Goal: Transaction & Acquisition: Download file/media

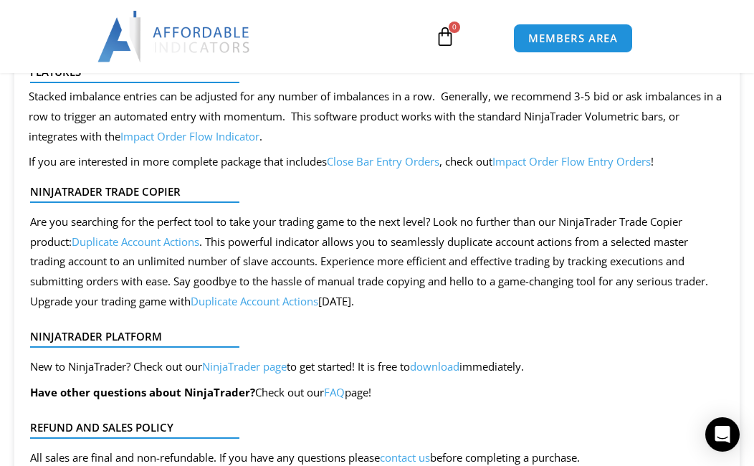
scroll to position [1289, 0]
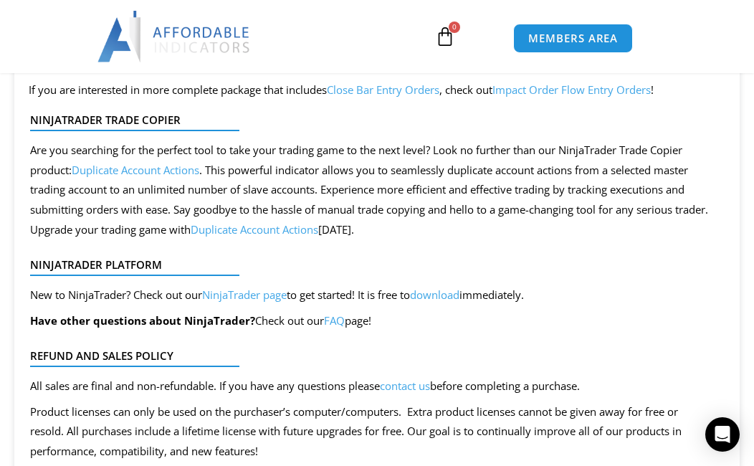
click at [453, 297] on link "download" at bounding box center [434, 294] width 49 height 14
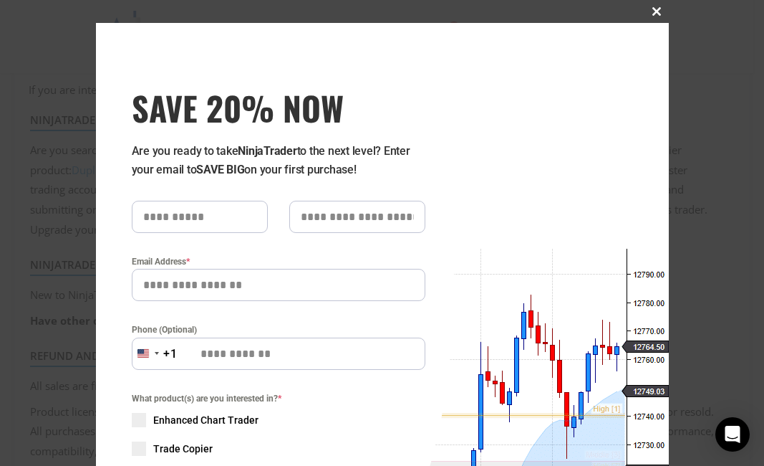
click at [655, 14] on span at bounding box center [657, 11] width 23 height 9
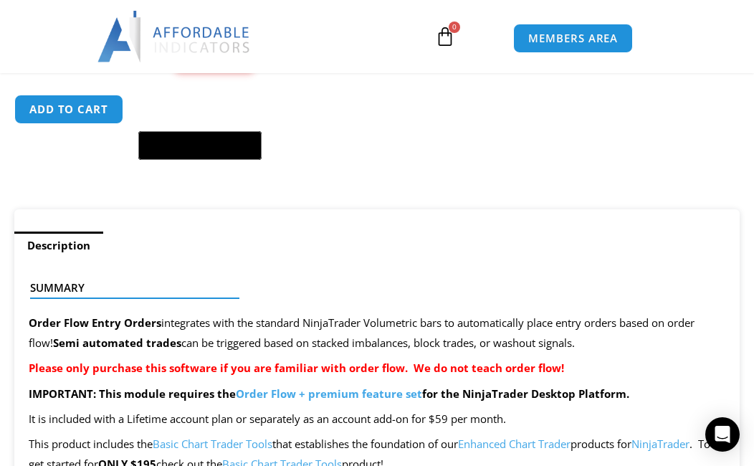
scroll to position [931, 0]
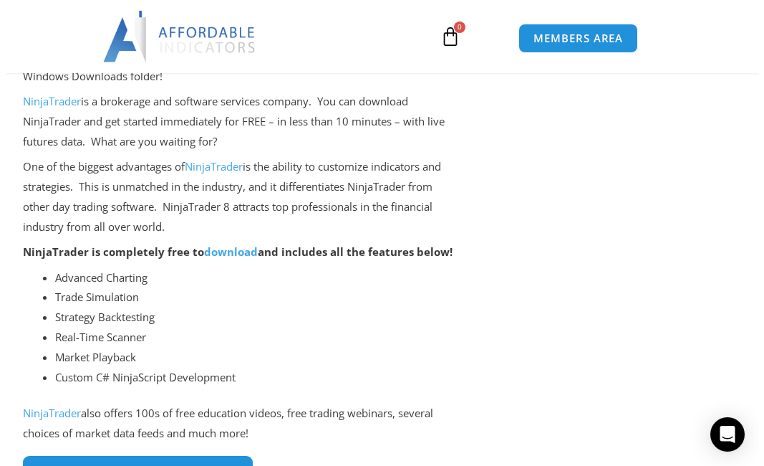
scroll to position [430, 0]
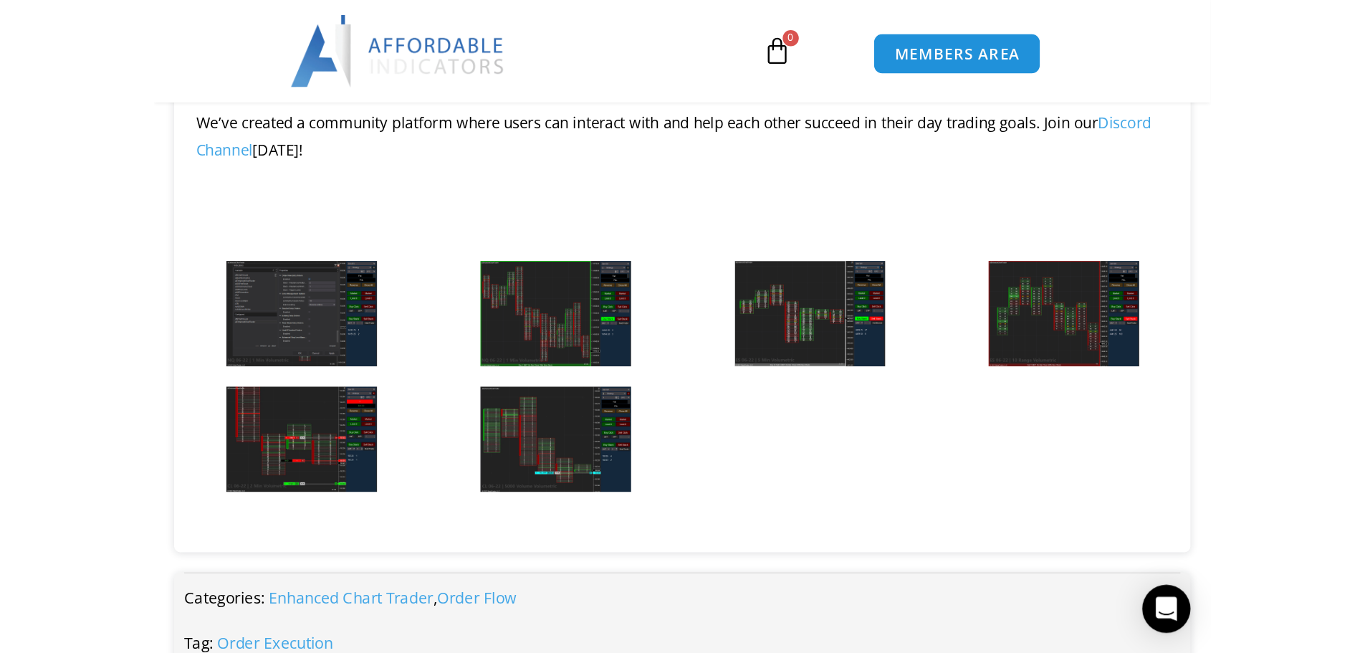
scroll to position [1648, 0]
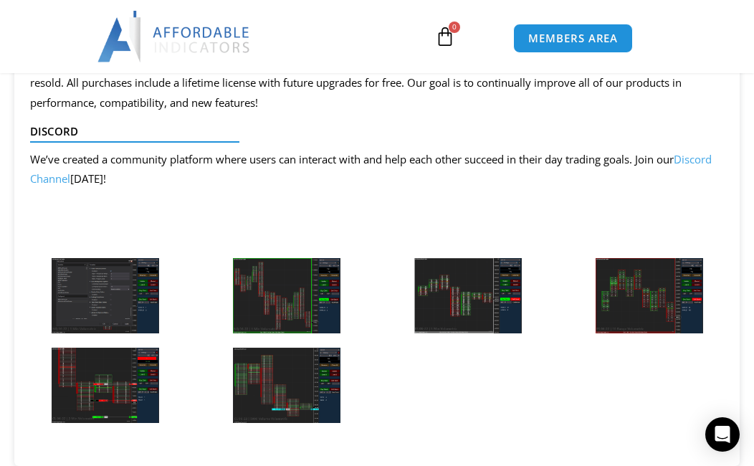
click at [100, 288] on img at bounding box center [105, 295] width 107 height 75
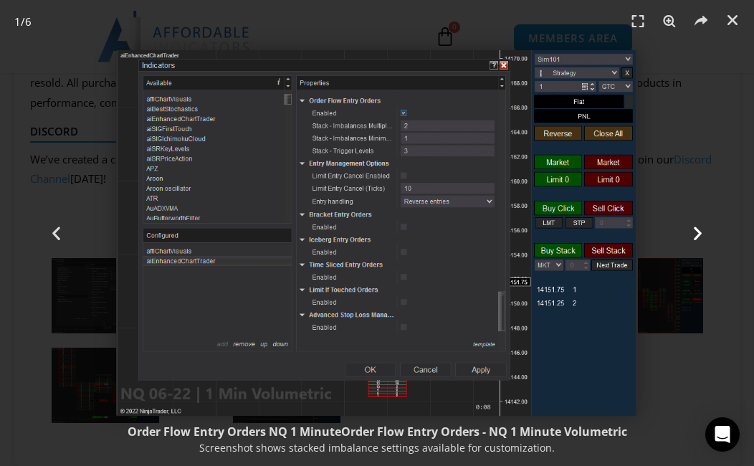
click at [693, 229] on icon "Next slide" at bounding box center [697, 233] width 18 height 18
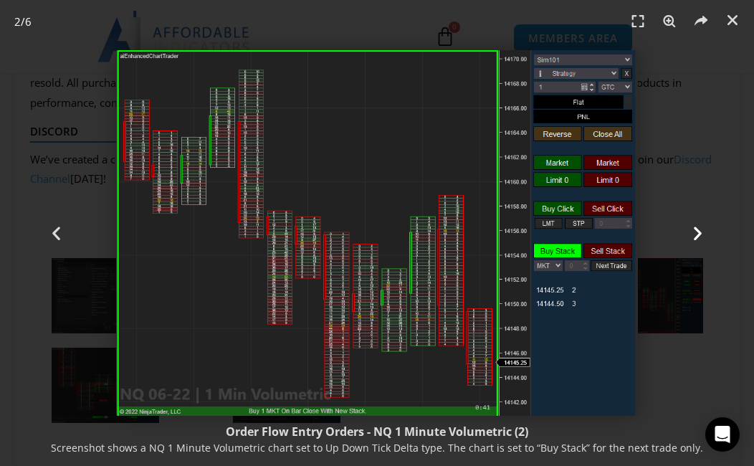
click at [696, 231] on icon "Next slide" at bounding box center [697, 233] width 18 height 18
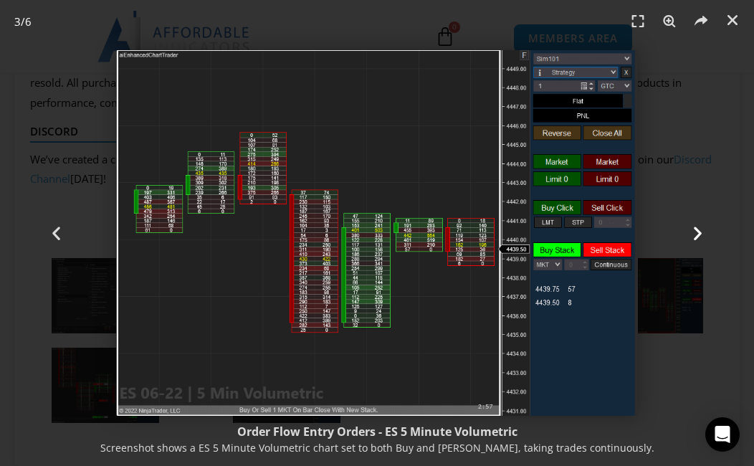
click at [693, 230] on icon "Next slide" at bounding box center [697, 233] width 18 height 18
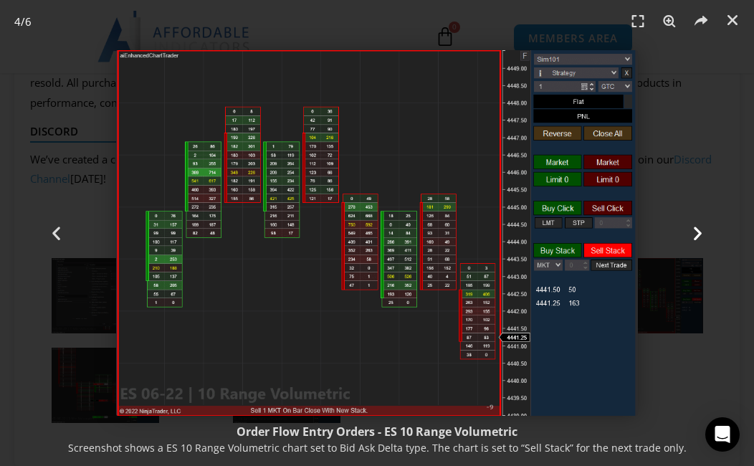
click at [691, 229] on icon "Next slide" at bounding box center [697, 233] width 18 height 18
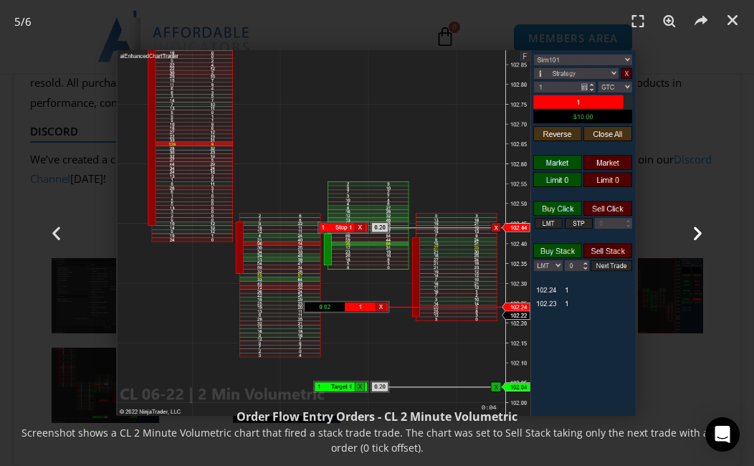
click at [702, 231] on icon "Next slide" at bounding box center [697, 233] width 18 height 18
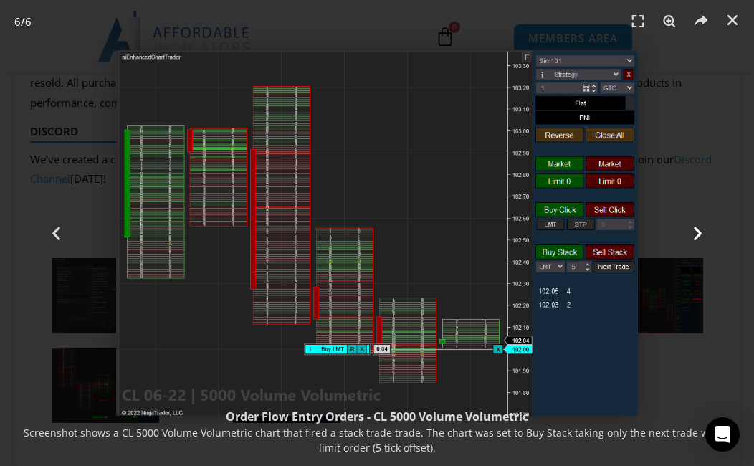
click at [693, 236] on icon "Next slide" at bounding box center [697, 233] width 18 height 18
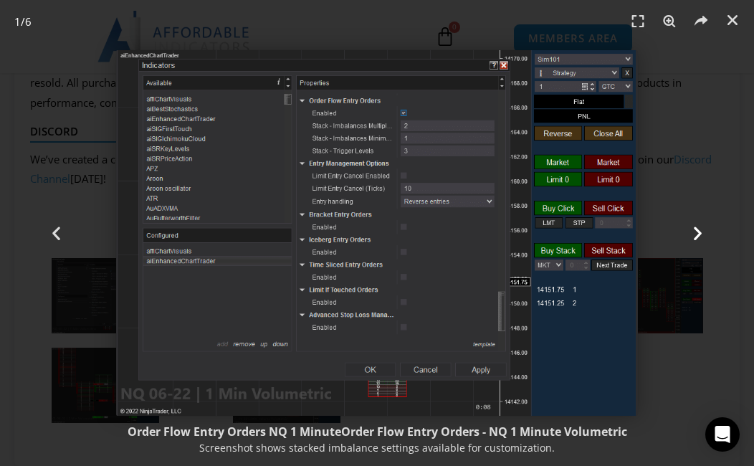
click at [695, 238] on icon "Next slide" at bounding box center [697, 233] width 18 height 18
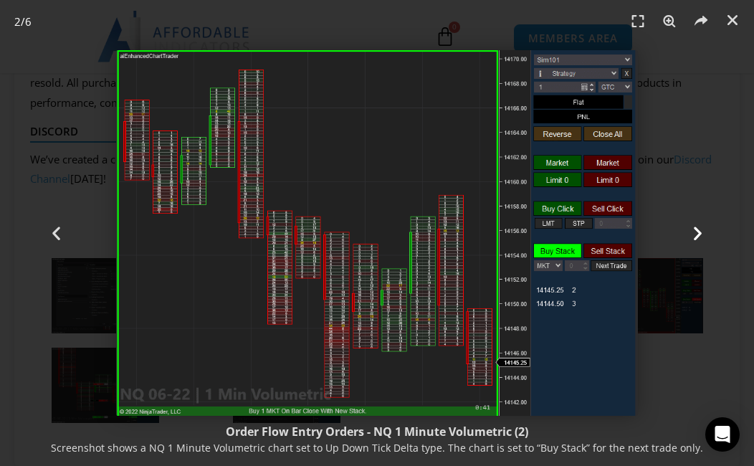
click at [698, 233] on icon "Next slide" at bounding box center [697, 233] width 18 height 18
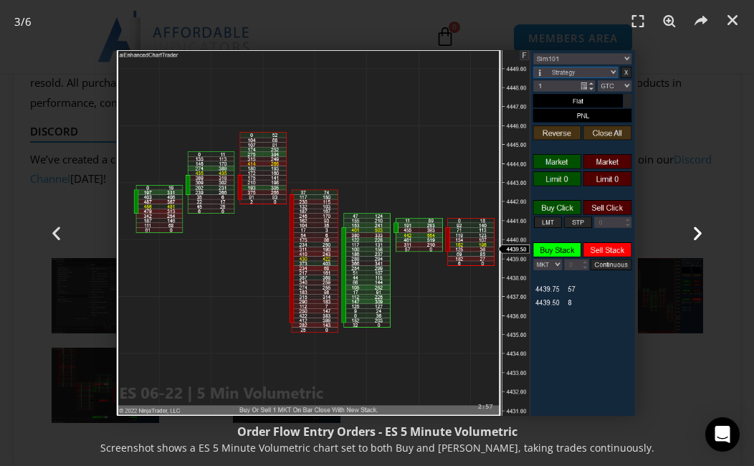
click at [699, 232] on icon "Next slide" at bounding box center [697, 233] width 18 height 18
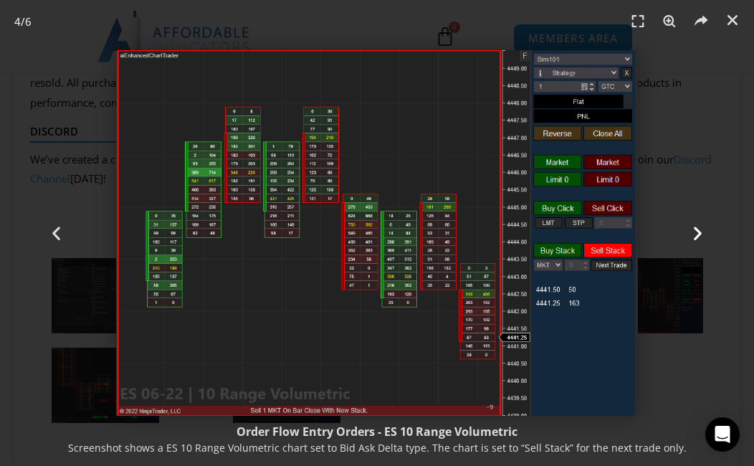
click at [701, 230] on icon "Next slide" at bounding box center [697, 233] width 18 height 18
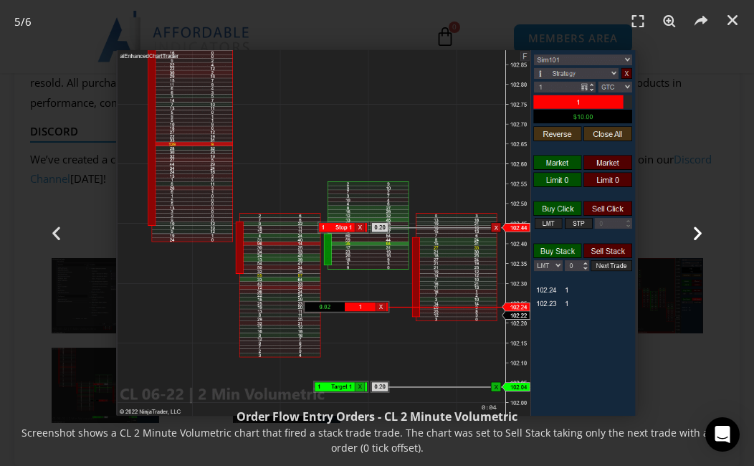
click at [701, 228] on icon "Next slide" at bounding box center [697, 233] width 18 height 18
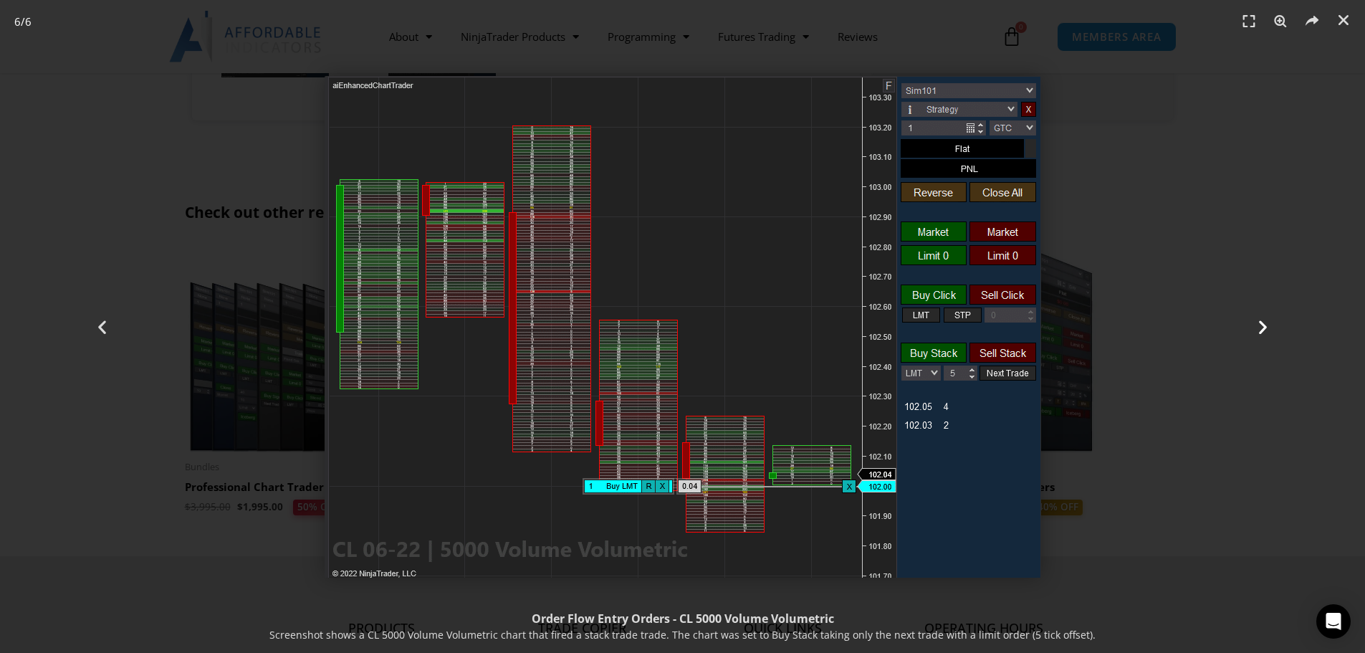
click at [753, 328] on icon "Next slide" at bounding box center [1263, 326] width 18 height 18
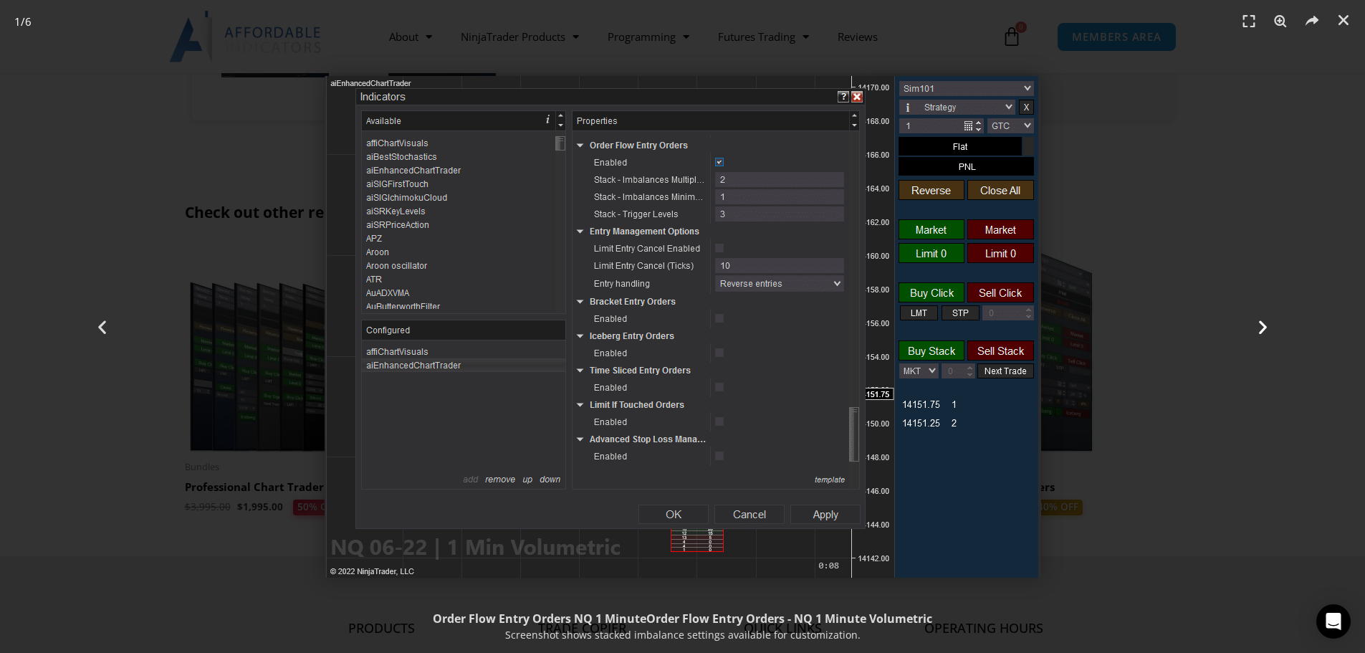
click at [753, 327] on icon "Next slide" at bounding box center [1263, 326] width 18 height 18
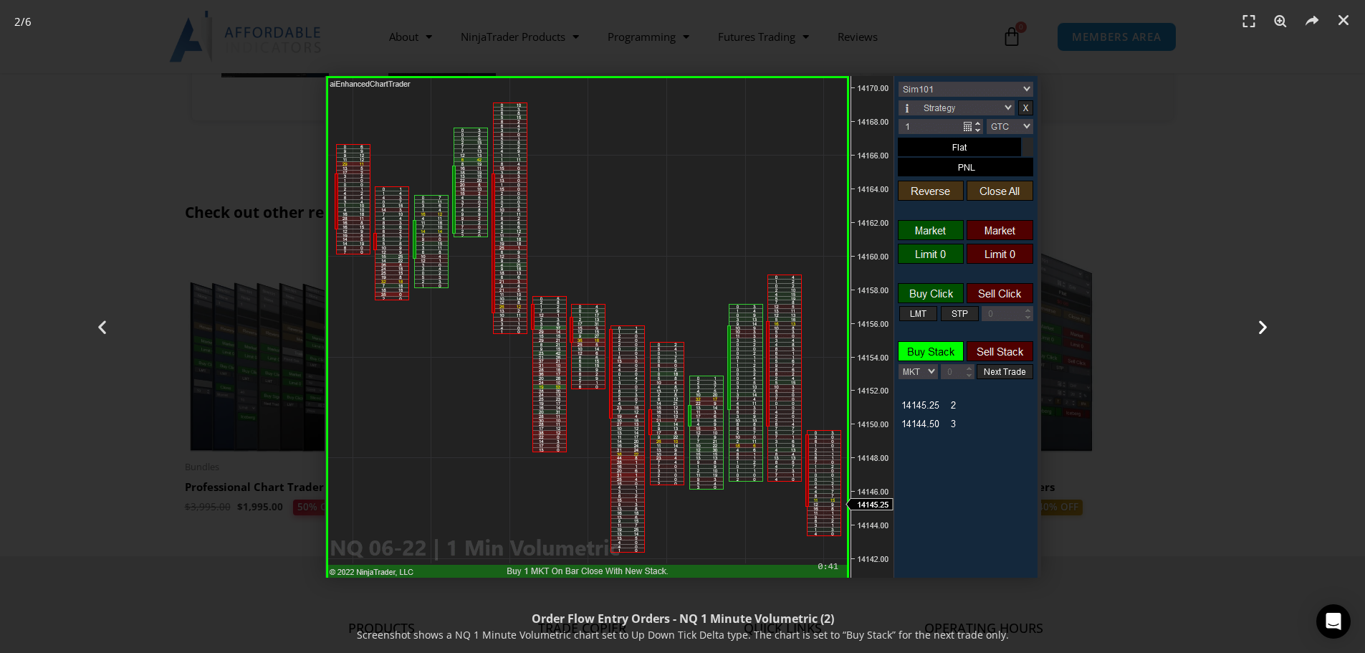
click at [753, 326] on icon "Next slide" at bounding box center [1263, 326] width 18 height 18
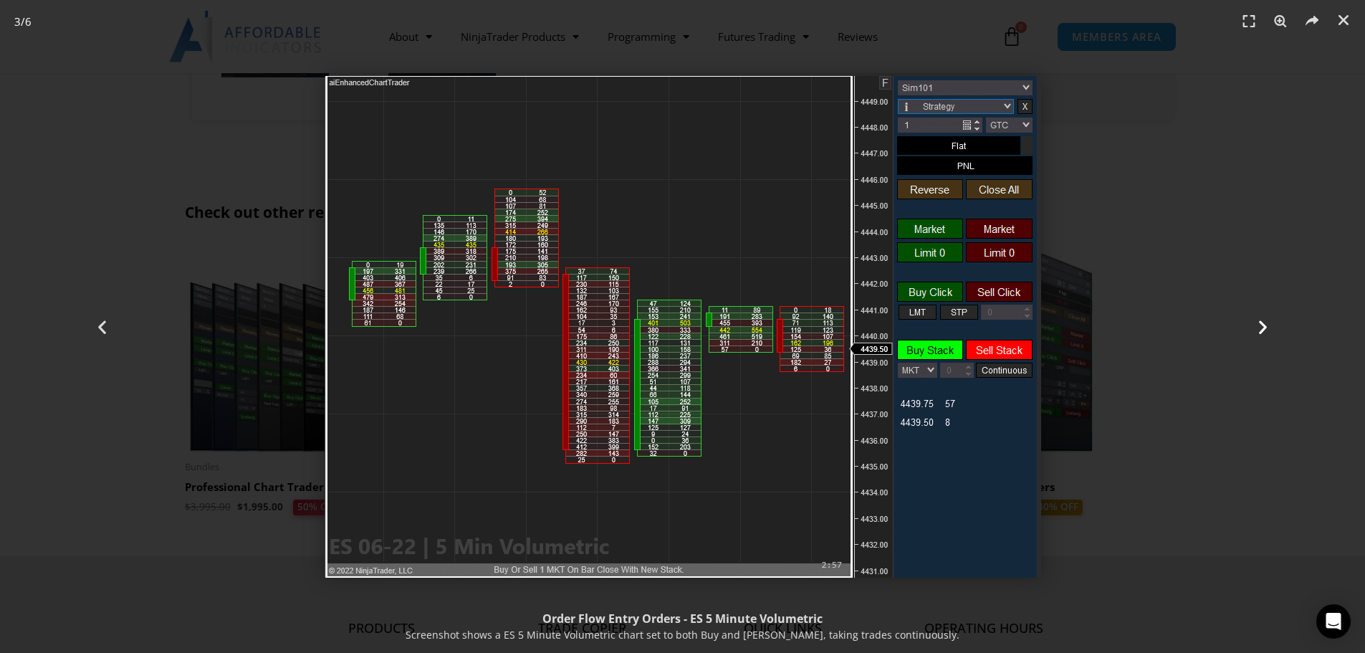
click at [753, 321] on icon "Next slide" at bounding box center [1263, 326] width 18 height 18
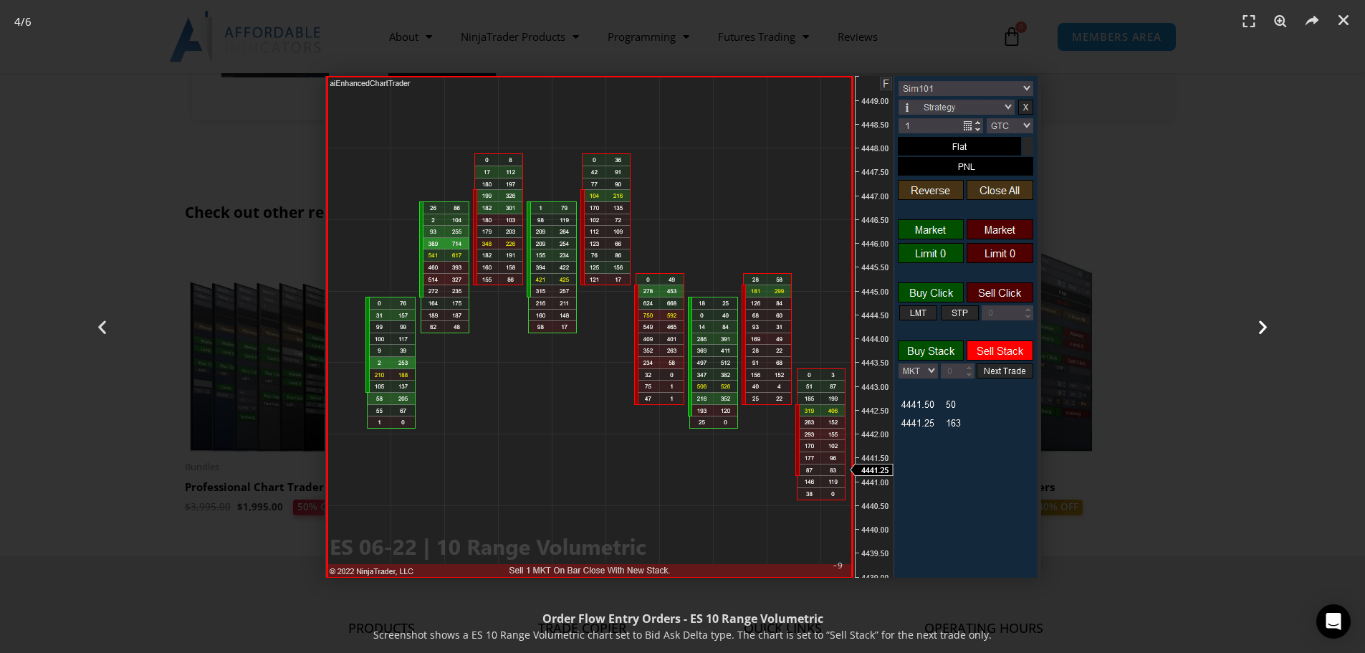
click at [753, 321] on icon "Next slide" at bounding box center [1263, 326] width 18 height 18
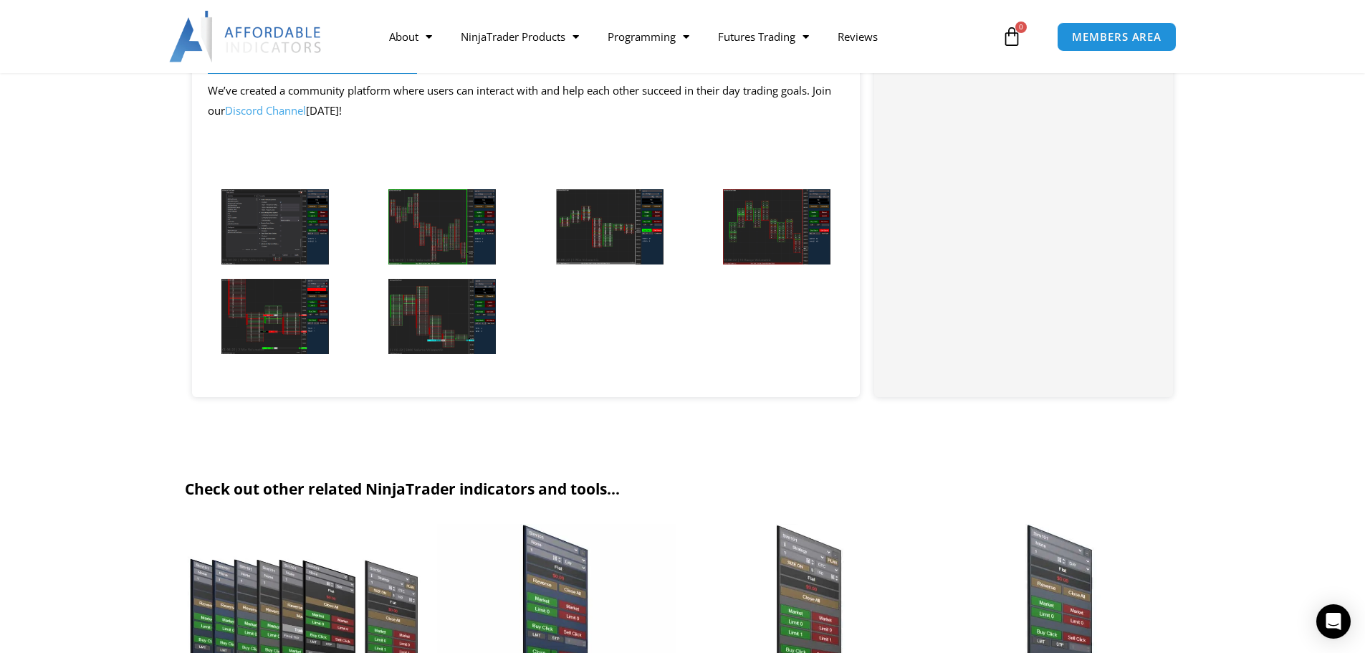
scroll to position [1576, 0]
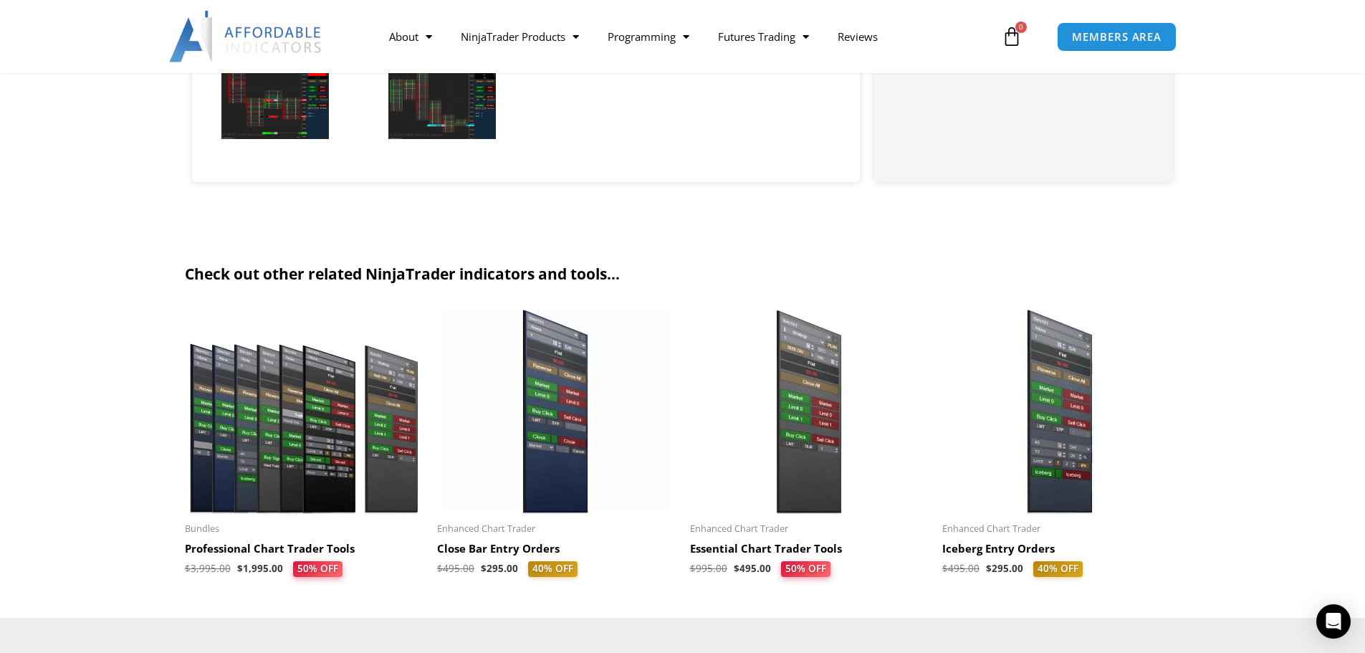
click at [488, 555] on h2 "Close Bar Entry Orders" at bounding box center [556, 549] width 239 height 14
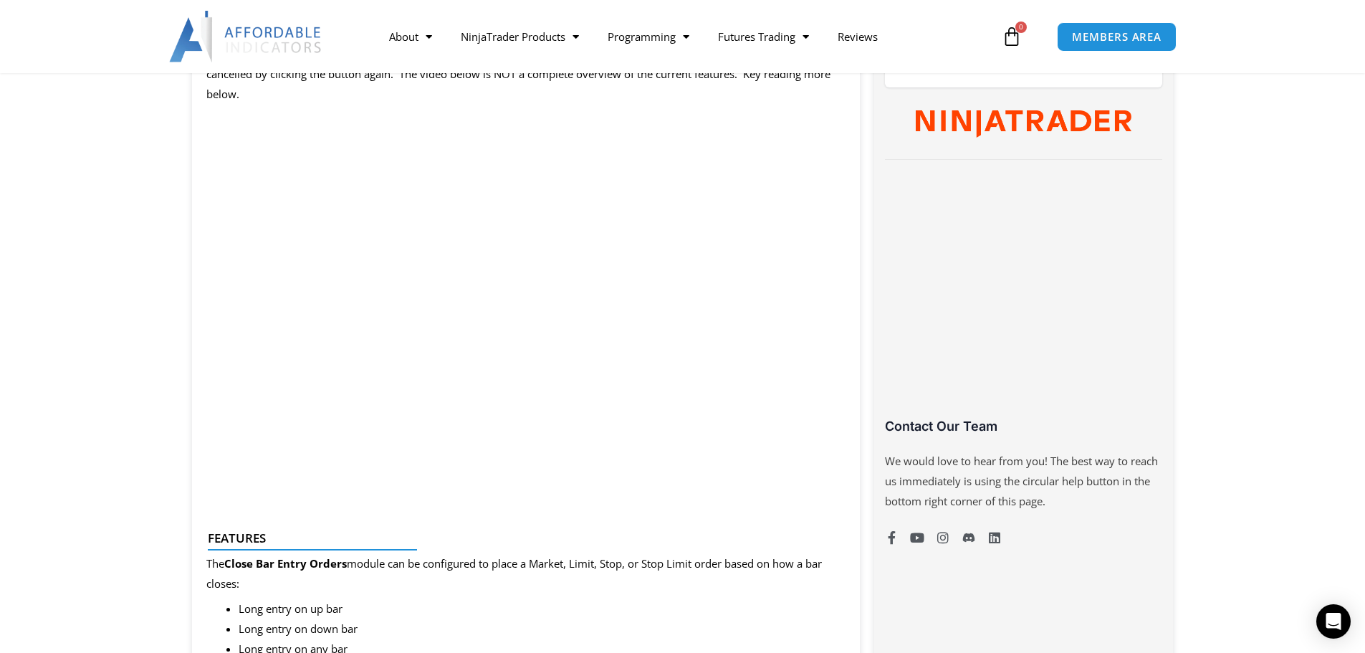
scroll to position [501, 0]
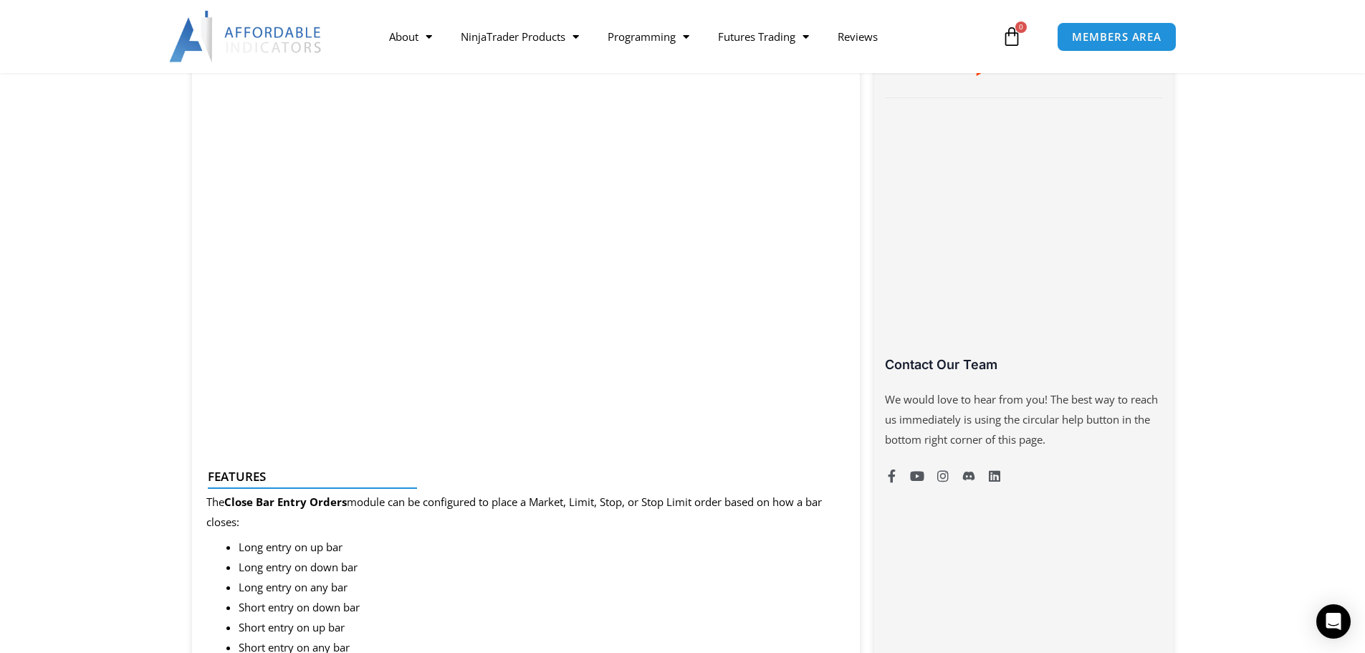
scroll to position [788, 0]
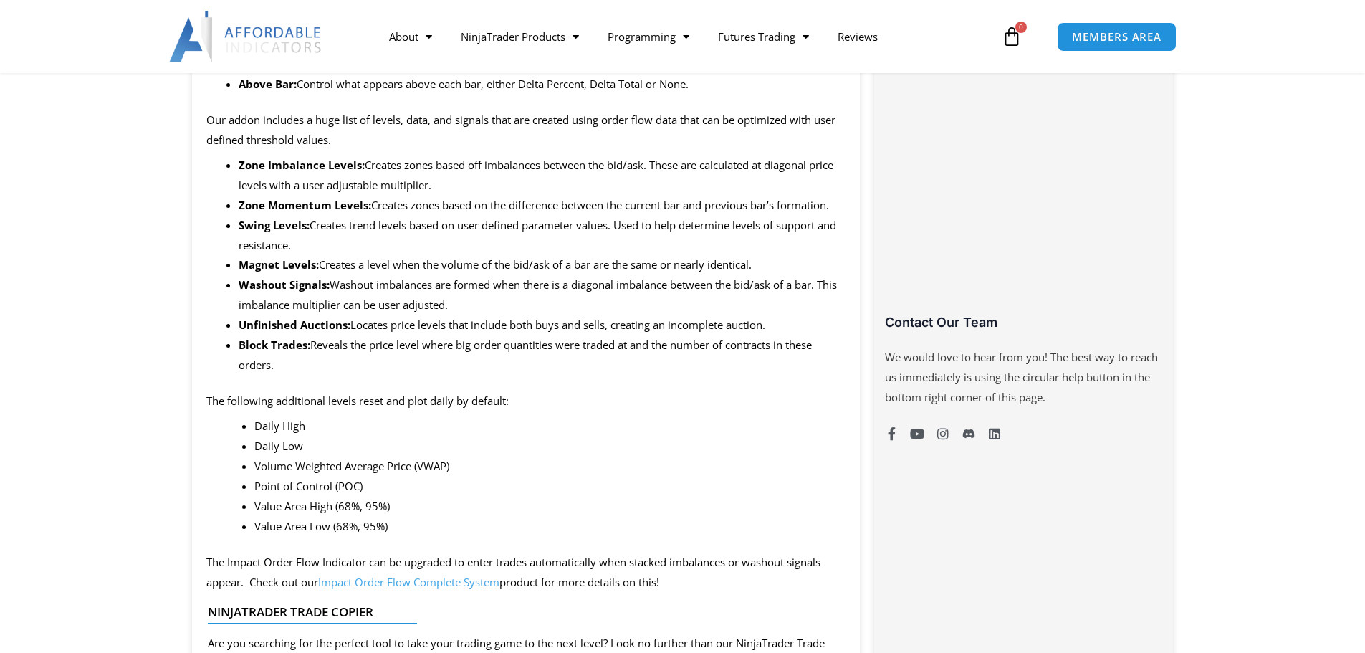
scroll to position [1146, 0]
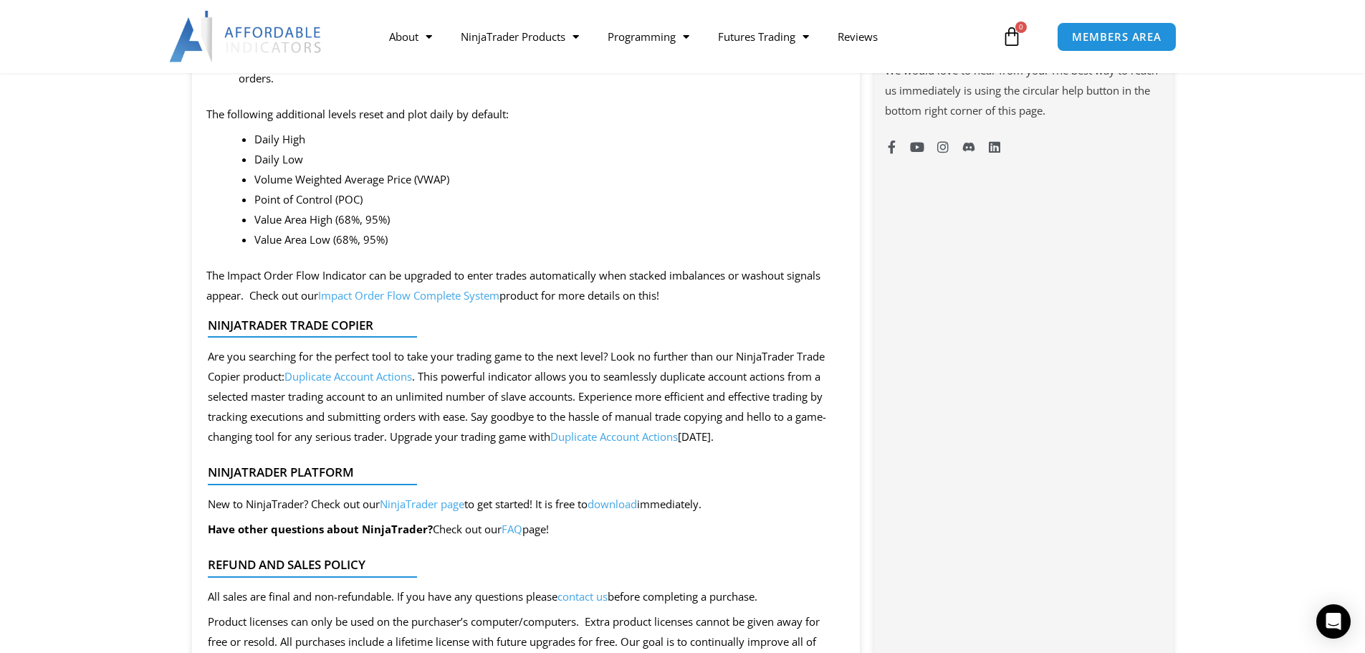
click at [369, 376] on link "Duplicate Account Actions" at bounding box center [348, 376] width 128 height 14
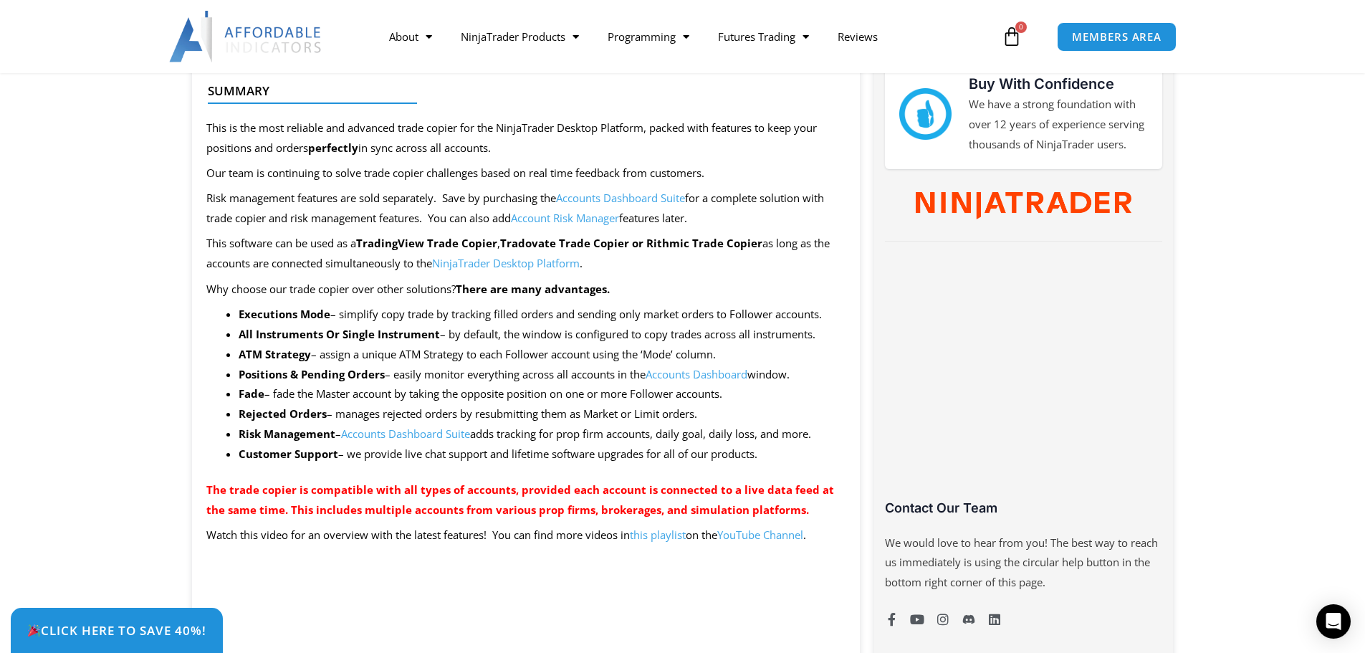
scroll to position [716, 0]
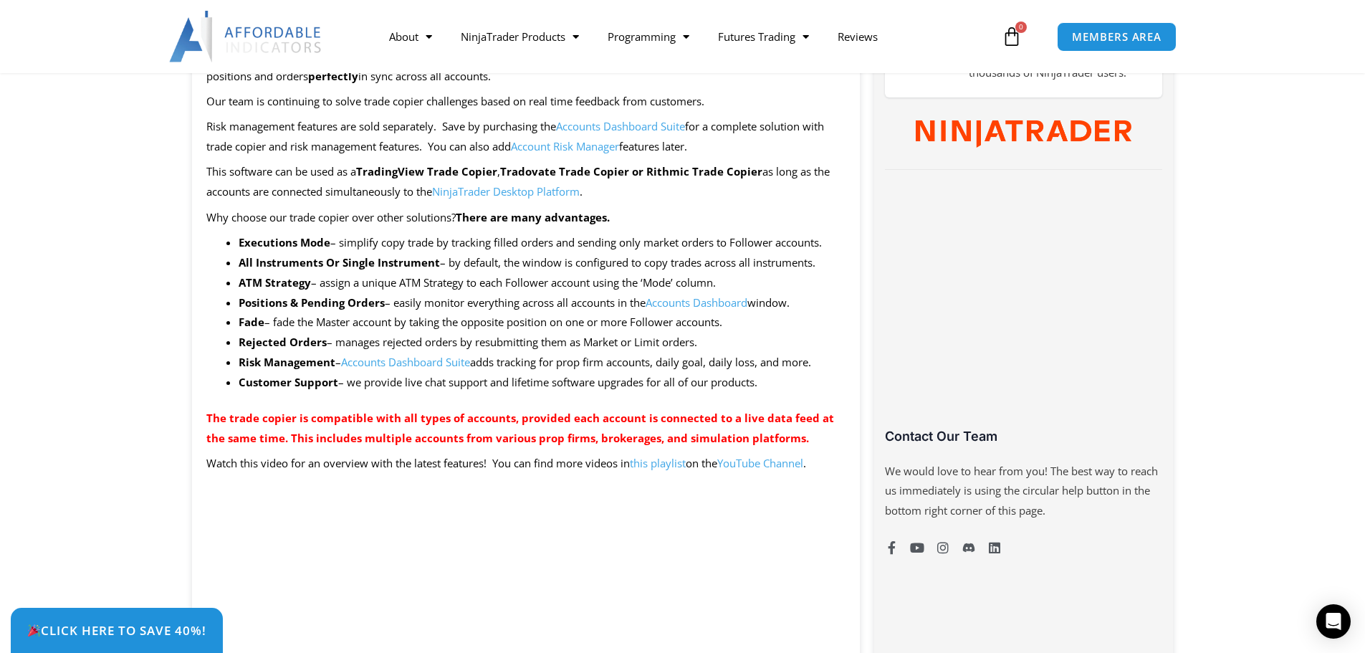
click at [356, 362] on link "Accounts Dashboard Suite" at bounding box center [405, 362] width 129 height 14
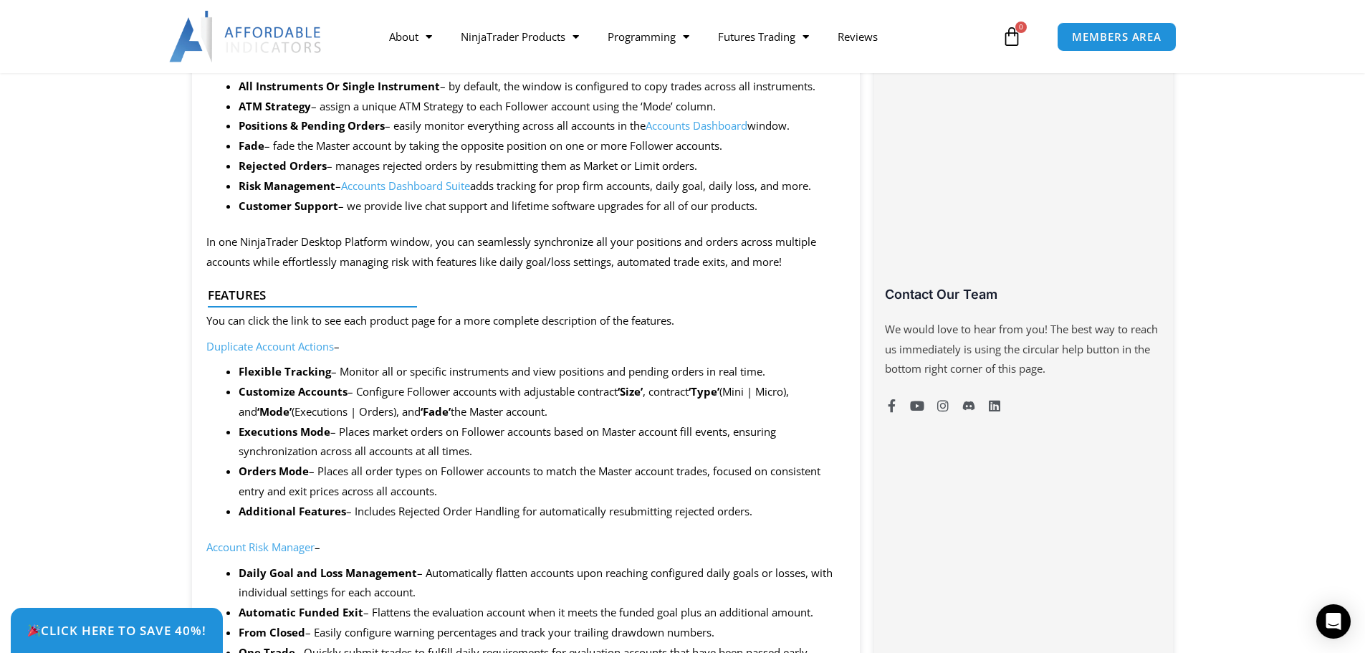
scroll to position [1003, 0]
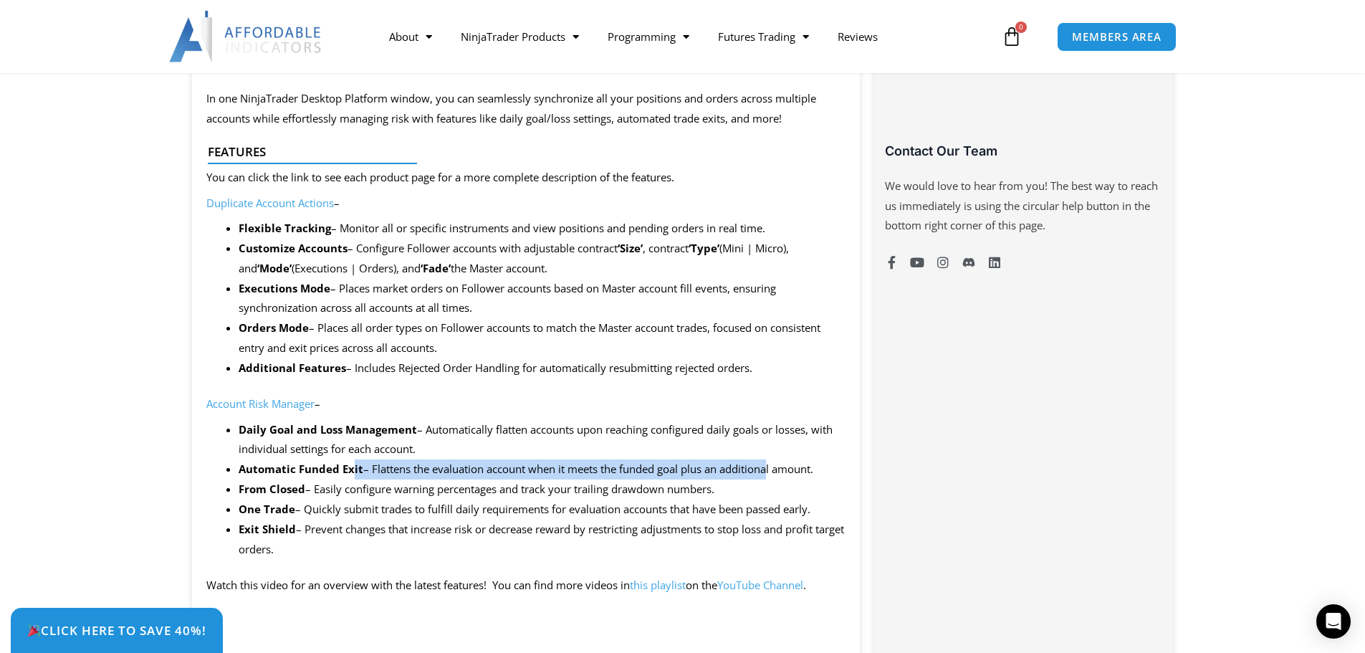
drag, startPoint x: 362, startPoint y: 469, endPoint x: 769, endPoint y: 476, distance: 406.9
click at [769, 476] on li "Automatic Funded Exit – Flattens the evaluation account when it meets the funde…" at bounding box center [542, 469] width 607 height 20
click at [744, 461] on ul "Daily Goal and Loss Management – Automatically flatten accounts upon reaching c…" at bounding box center [542, 490] width 607 height 140
click at [693, 467] on li "Automatic Funded Exit – Flattens the evaluation account when it meets the funde…" at bounding box center [542, 469] width 607 height 20
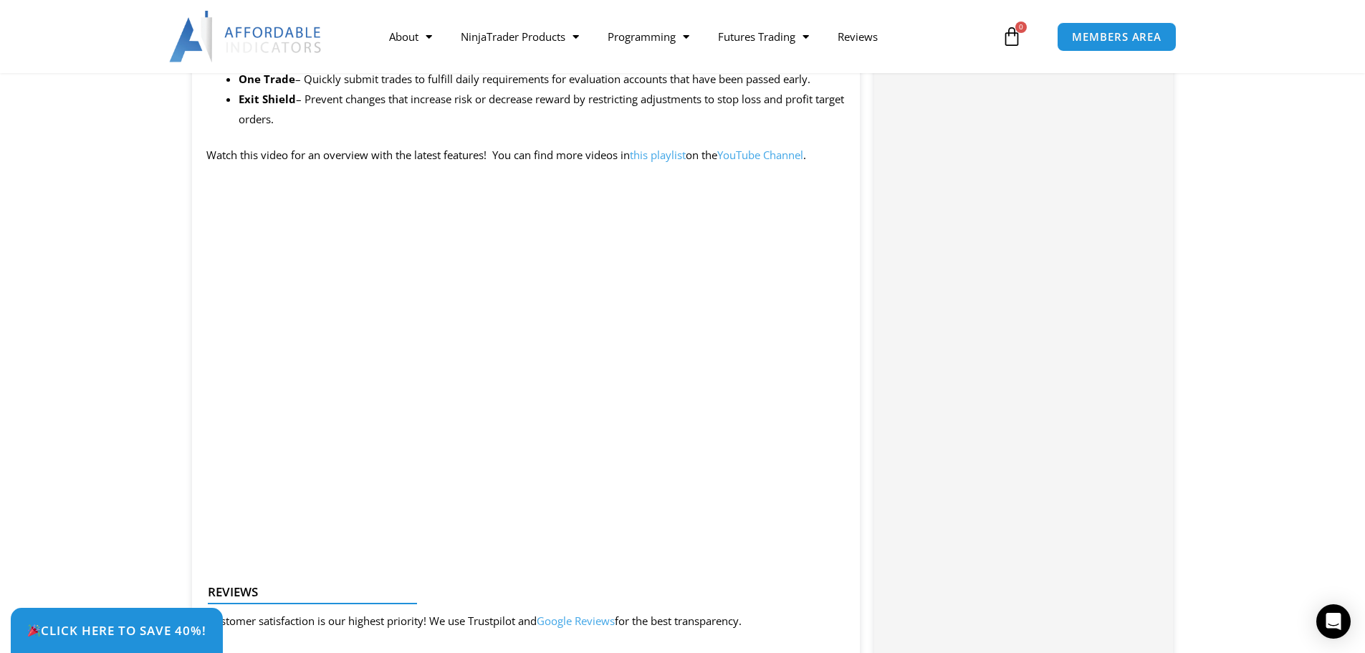
scroll to position [1504, 0]
